Goal: Task Accomplishment & Management: Use online tool/utility

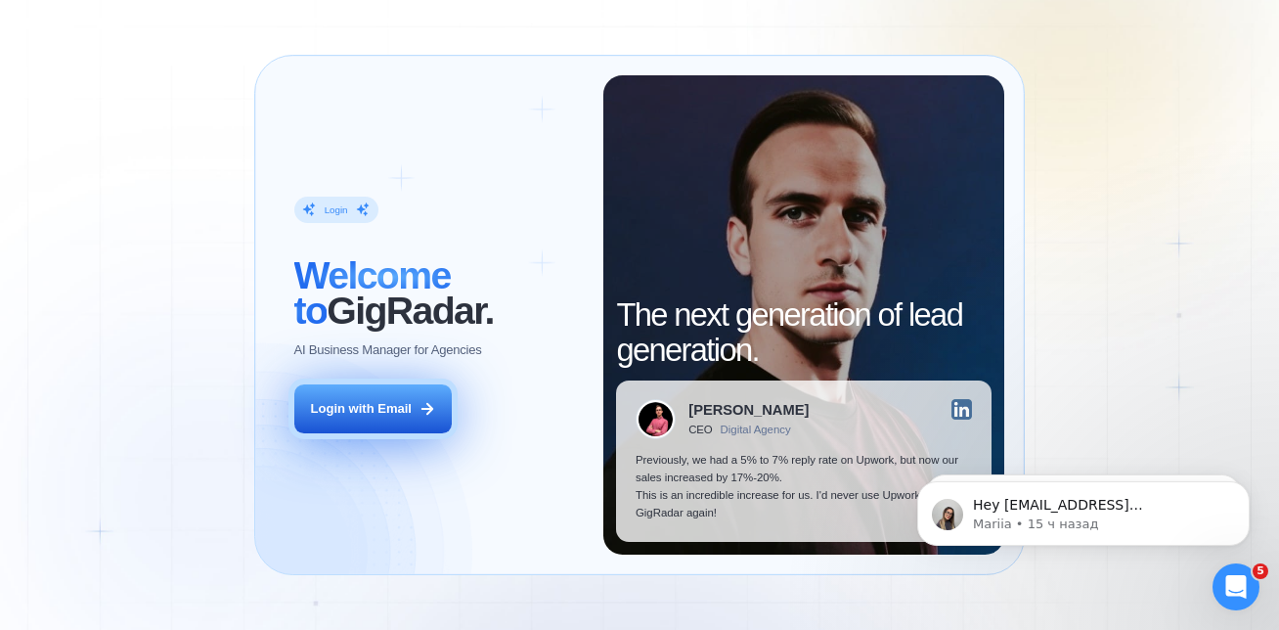
click at [391, 398] on button "Login with Email" at bounding box center [373, 409] width 158 height 50
